Goal: Information Seeking & Learning: Learn about a topic

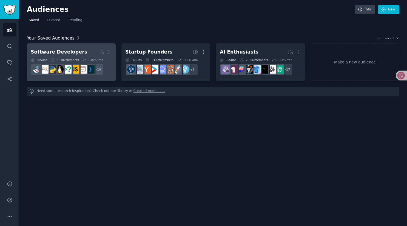
click at [74, 55] on h2 "Software Developers Curated by GummySearch More" at bounding box center [71, 52] width 81 height 10
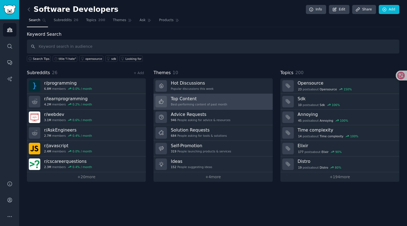
click at [230, 100] on link "Top Content Best-performing content of past month" at bounding box center [213, 102] width 119 height 16
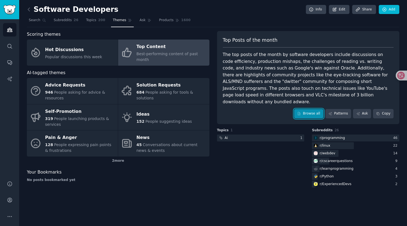
click at [312, 109] on link "Browse all" at bounding box center [308, 113] width 29 height 9
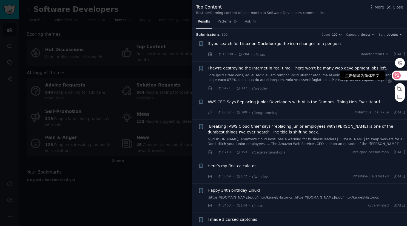
click at [394, 75] on icon at bounding box center [396, 75] width 5 height 5
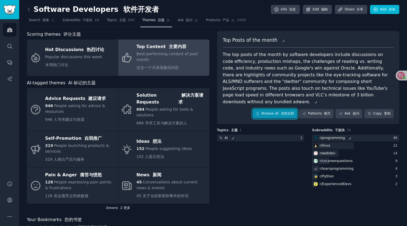
click at [285, 111] on font "浏览全部" at bounding box center [287, 113] width 13 height 4
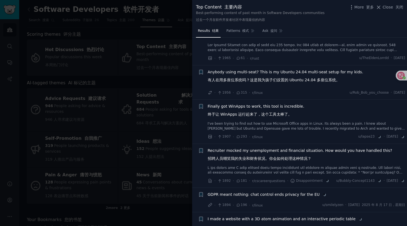
scroll to position [1155, 0]
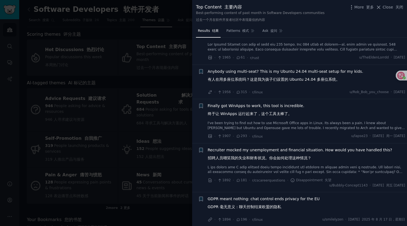
click at [174, 9] on div at bounding box center [203, 113] width 407 height 226
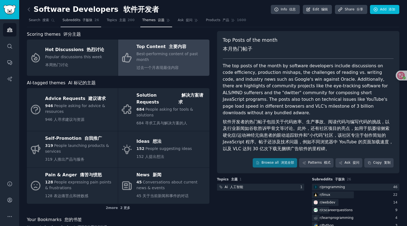
click at [66, 21] on span "Subreddits 子版块" at bounding box center [78, 20] width 30 height 5
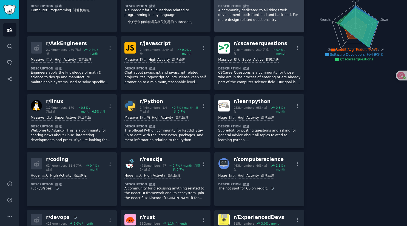
scroll to position [68, 0]
